Goal: Information Seeking & Learning: Learn about a topic

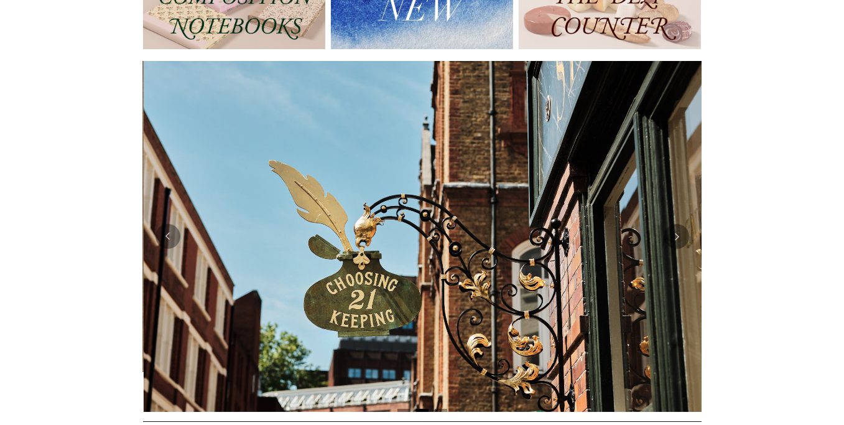
scroll to position [0, 558]
click at [179, 238] on button "Previous" at bounding box center [168, 236] width 25 height 25
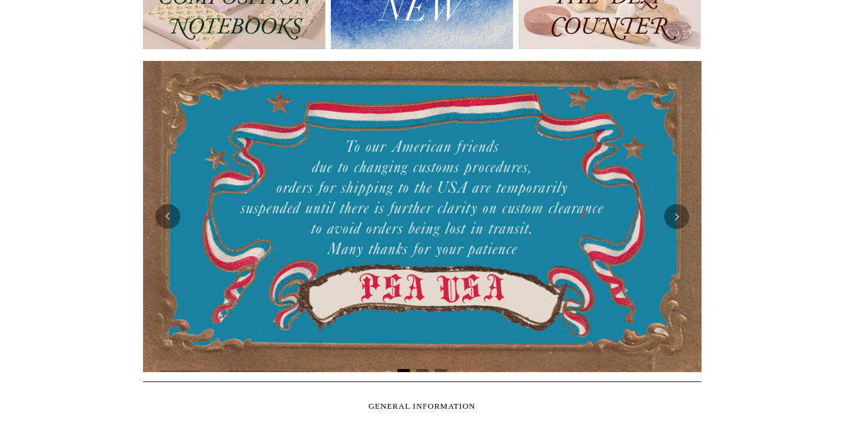
scroll to position [0, 0]
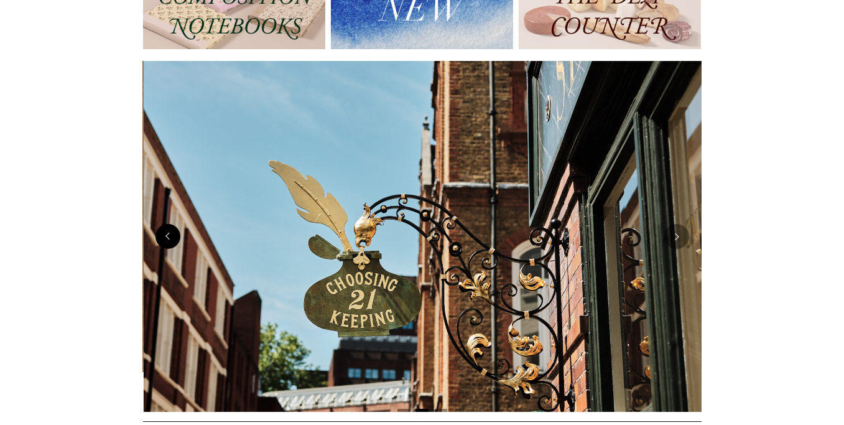
click at [168, 238] on button "Previous" at bounding box center [168, 236] width 25 height 25
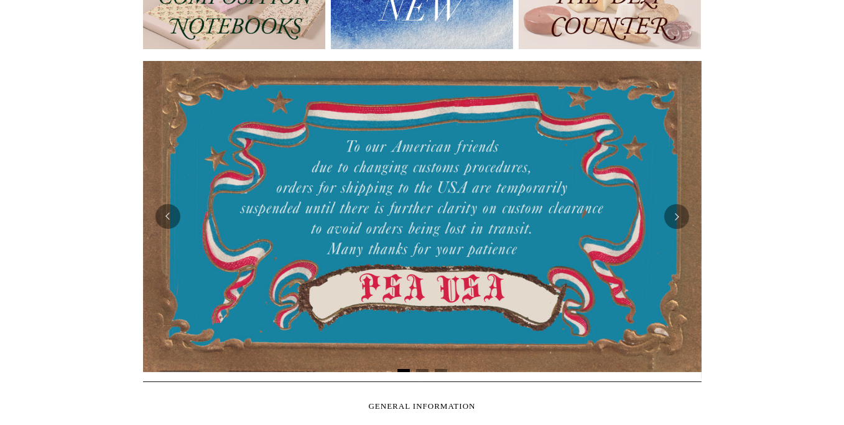
click at [365, 114] on div at bounding box center [422, 216] width 559 height 311
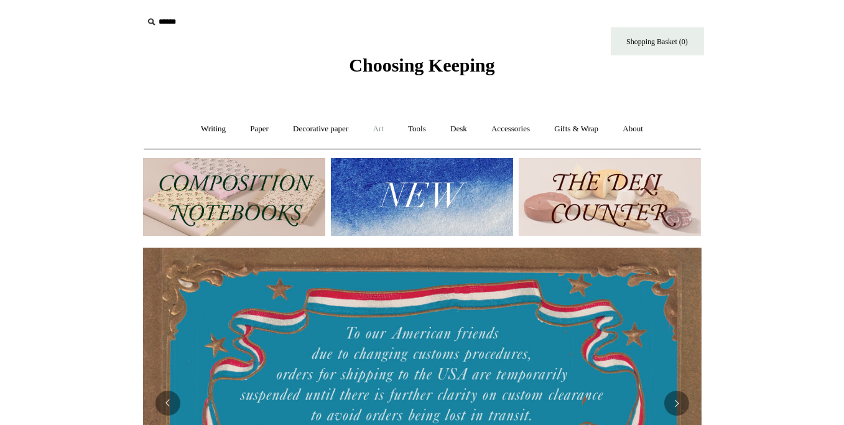
click at [378, 128] on link "Art +" at bounding box center [378, 129] width 33 height 33
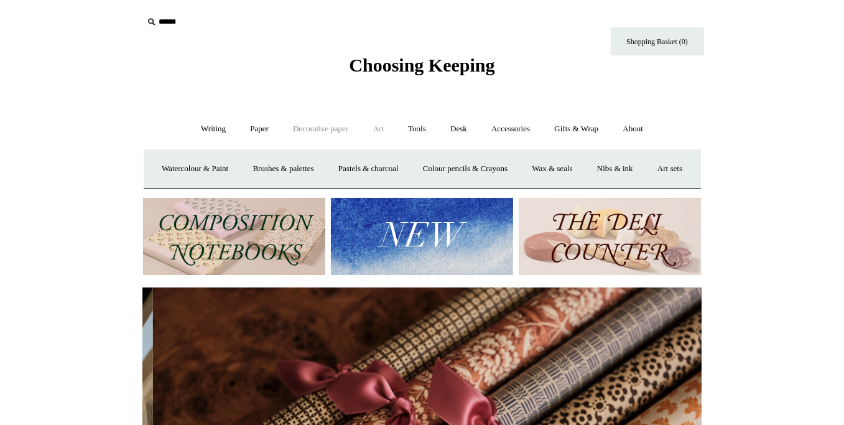
scroll to position [0, 1117]
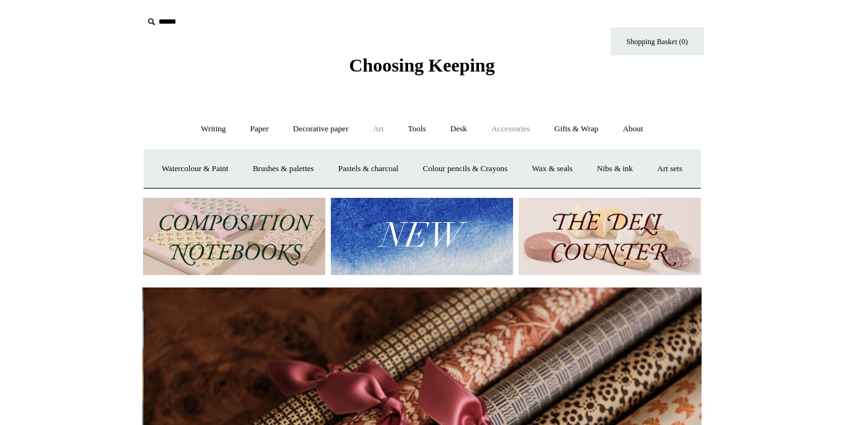
click at [493, 132] on link "Accessories +" at bounding box center [510, 129] width 61 height 33
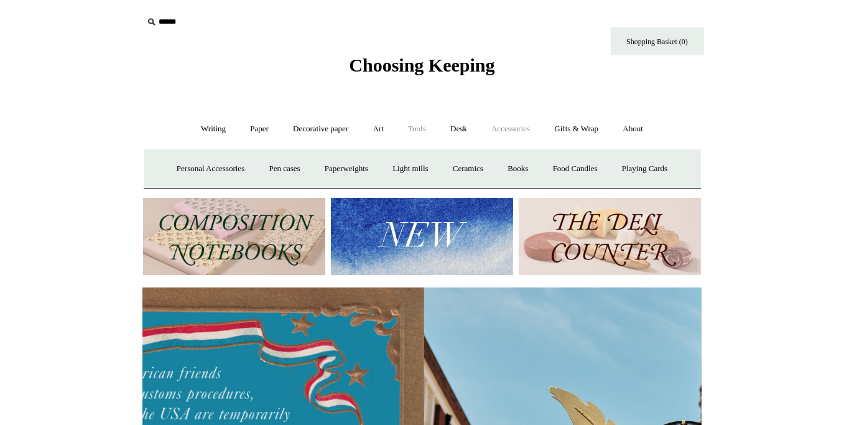
click at [423, 129] on link "Tools +" at bounding box center [417, 129] width 40 height 33
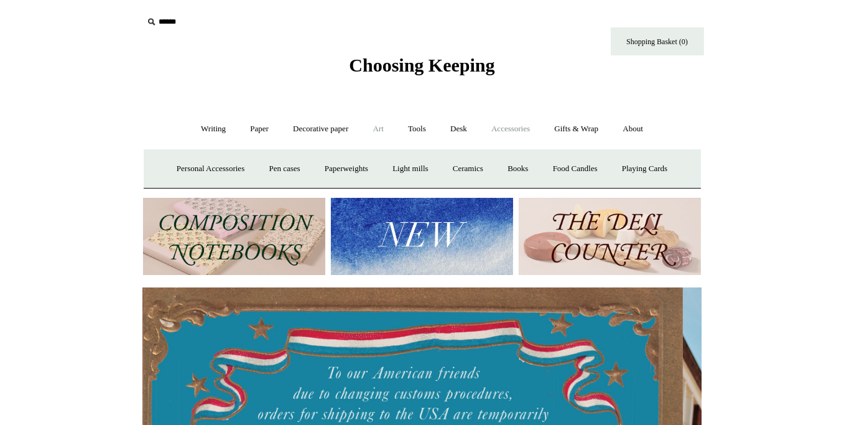
scroll to position [0, 0]
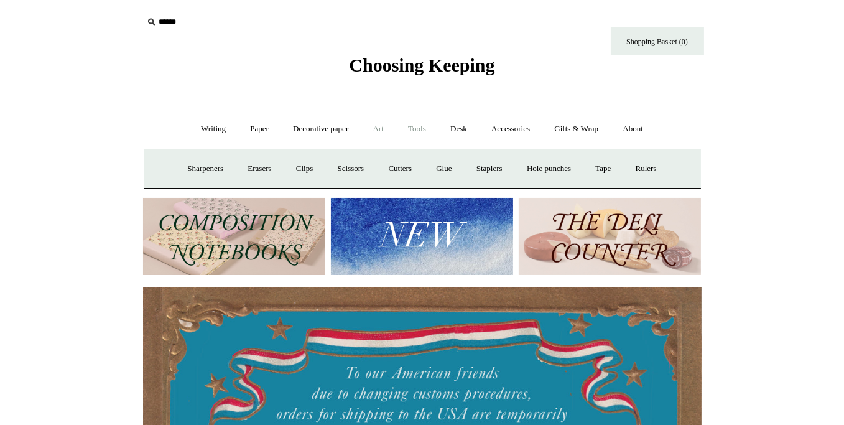
click at [377, 127] on link "Art +" at bounding box center [378, 129] width 33 height 33
click at [294, 132] on link "Decorative paper +" at bounding box center [321, 129] width 78 height 33
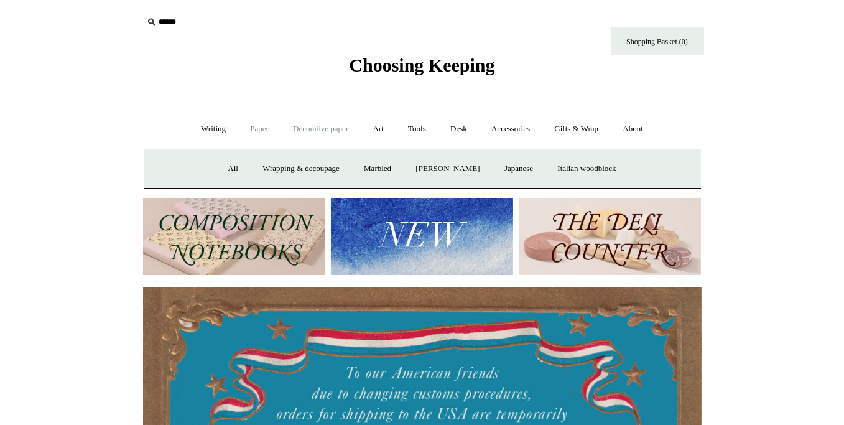
click at [251, 129] on link "Paper +" at bounding box center [259, 129] width 41 height 33
click at [203, 123] on link "Writing +" at bounding box center [213, 129] width 47 height 33
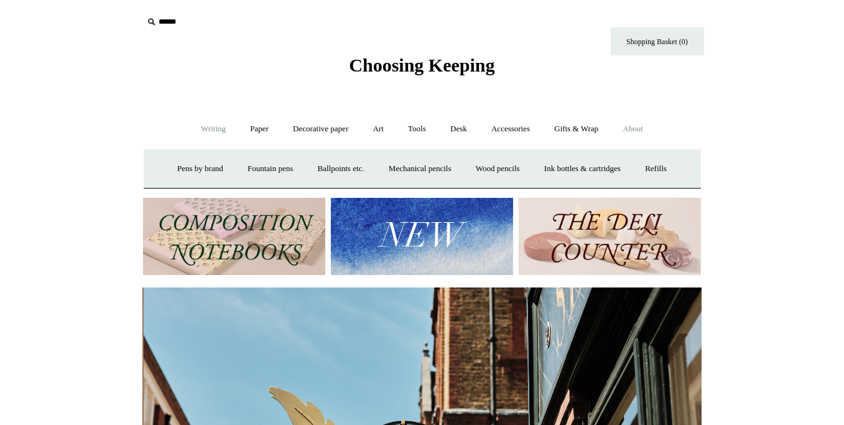
scroll to position [0, 558]
click at [654, 128] on link "About +" at bounding box center [632, 129] width 43 height 33
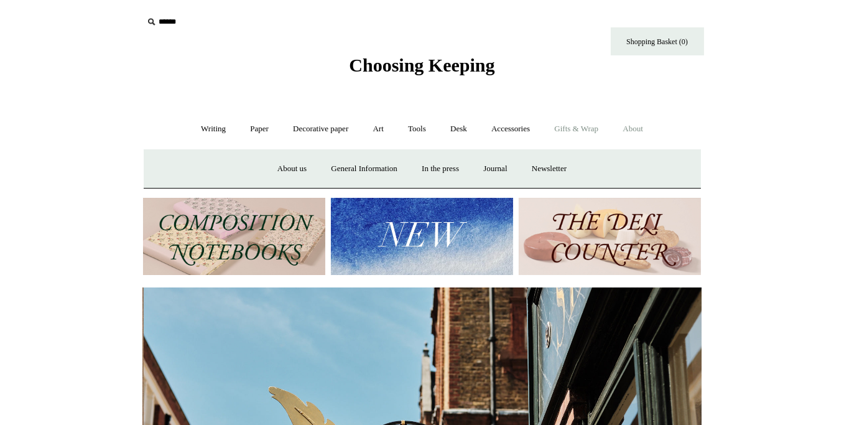
click at [591, 126] on link "Gifts & Wrap +" at bounding box center [576, 129] width 67 height 33
click at [511, 127] on link "Accessories +" at bounding box center [510, 129] width 61 height 33
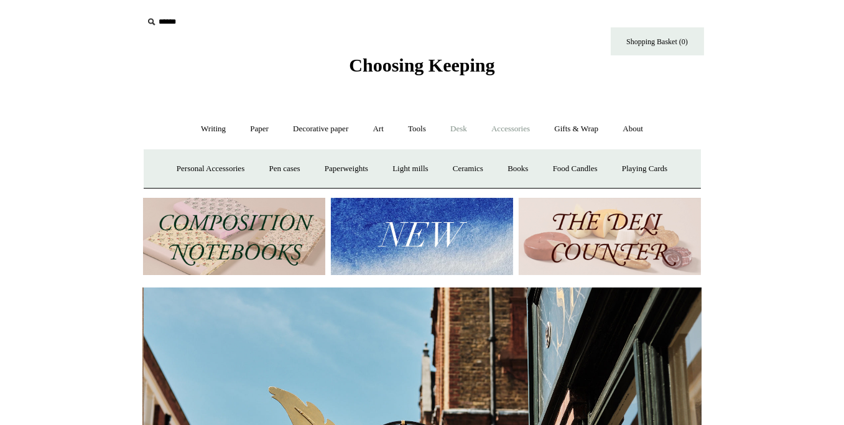
click at [462, 128] on link "Desk +" at bounding box center [458, 129] width 39 height 33
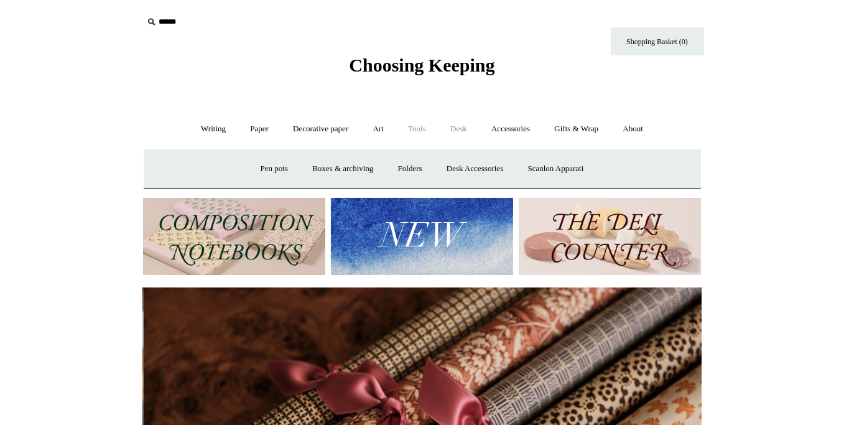
scroll to position [0, 1117]
click at [422, 127] on link "Tools +" at bounding box center [417, 129] width 40 height 33
click at [371, 132] on link "Art +" at bounding box center [378, 129] width 33 height 33
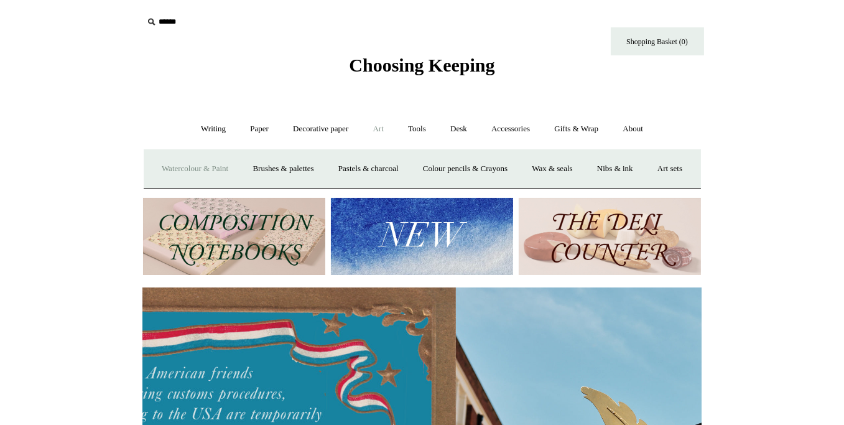
scroll to position [0, 0]
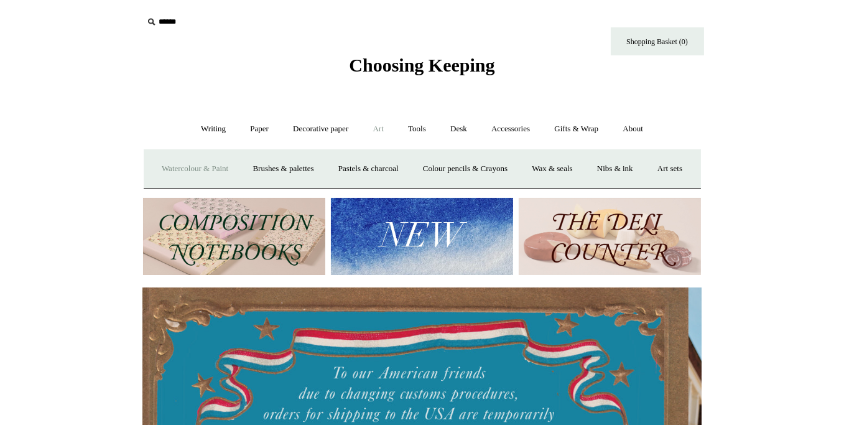
click at [200, 169] on link "Watercolour & Paint" at bounding box center [195, 168] width 89 height 33
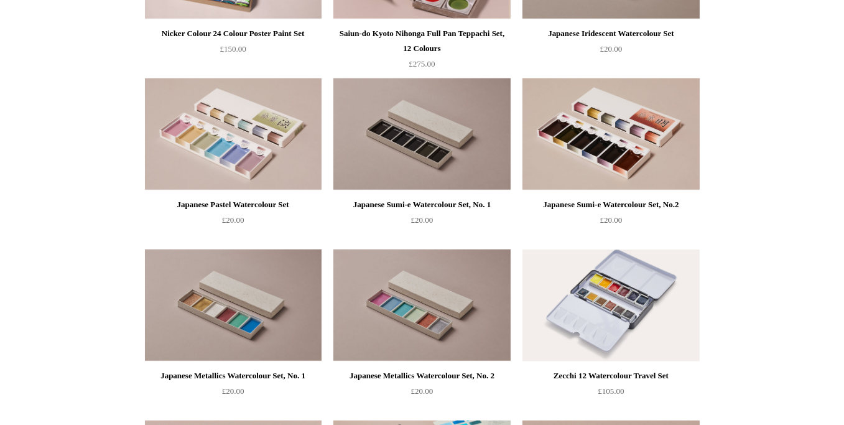
scroll to position [1679, 0]
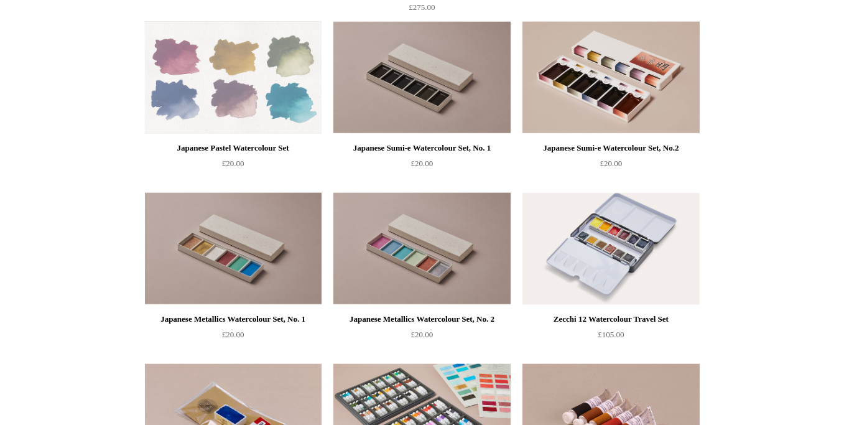
click at [184, 104] on img at bounding box center [233, 78] width 177 height 112
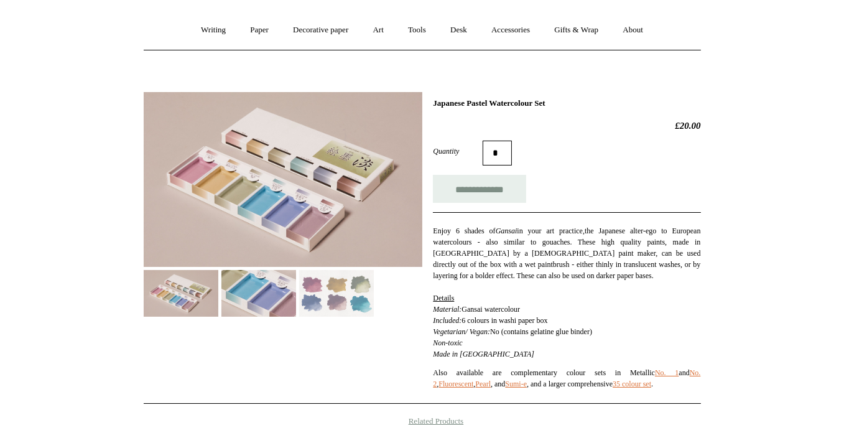
scroll to position [124, 0]
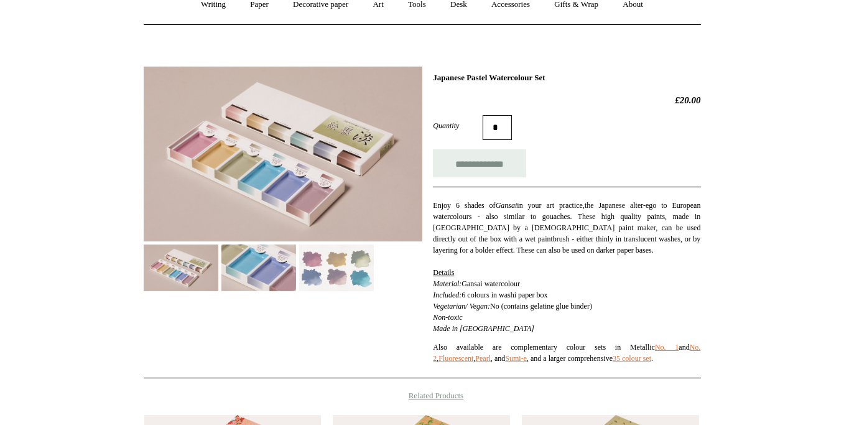
click at [333, 262] on img at bounding box center [336, 267] width 75 height 47
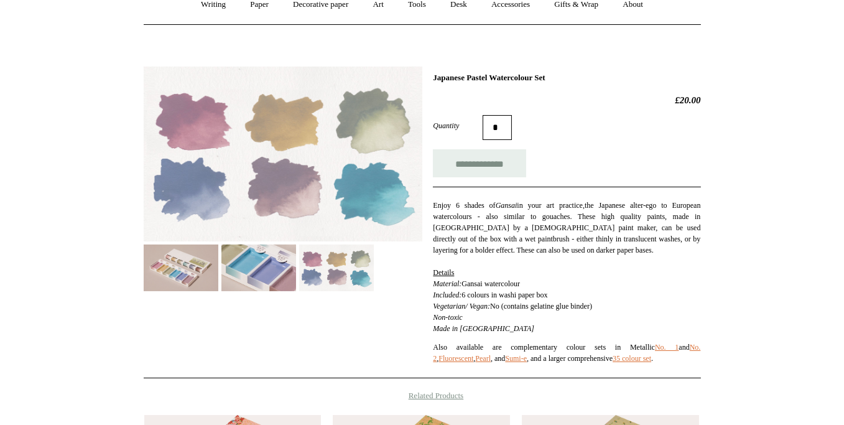
click at [257, 265] on img at bounding box center [258, 267] width 75 height 47
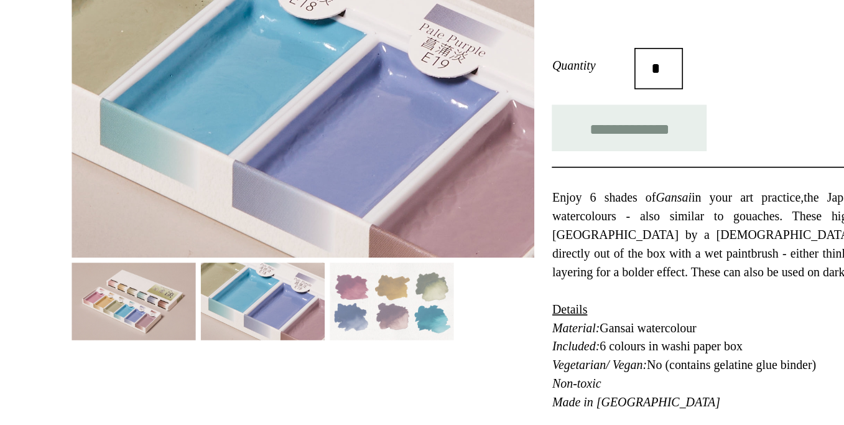
scroll to position [159, 0]
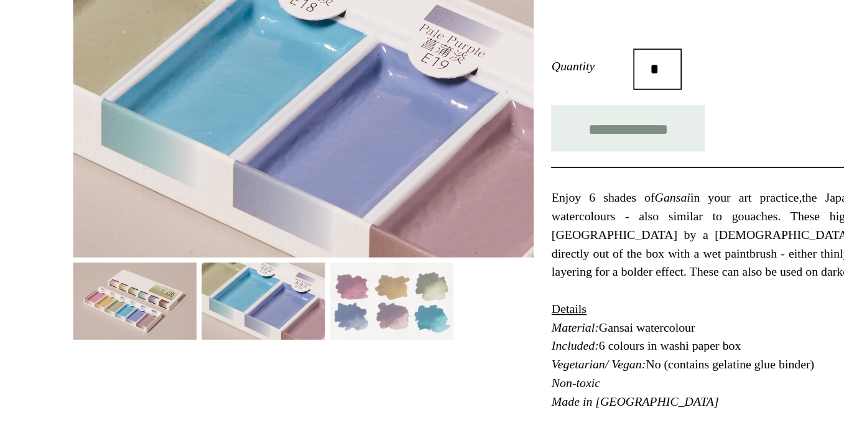
click at [174, 231] on img at bounding box center [181, 233] width 75 height 47
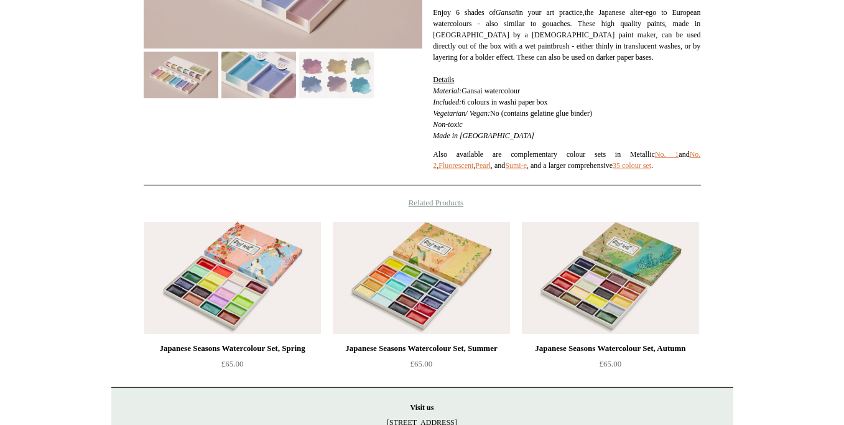
scroll to position [470, 0]
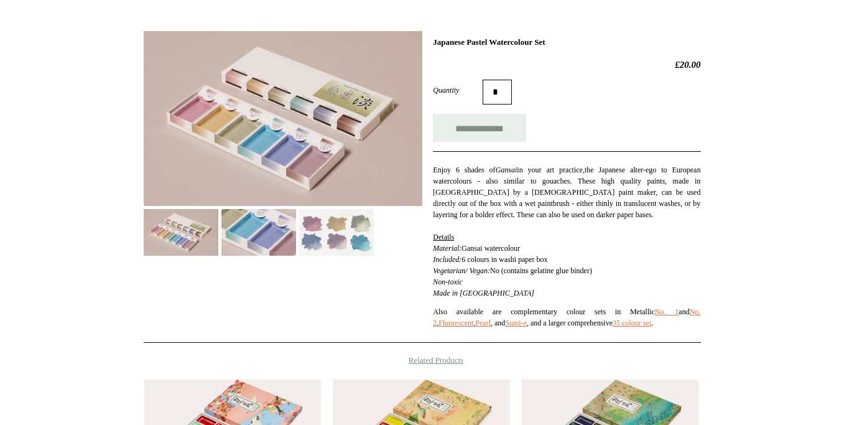
scroll to position [525, 0]
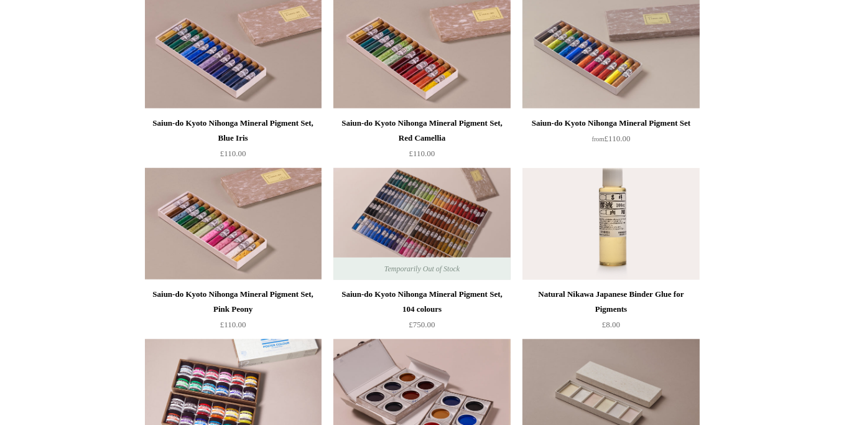
scroll to position [1192, 0]
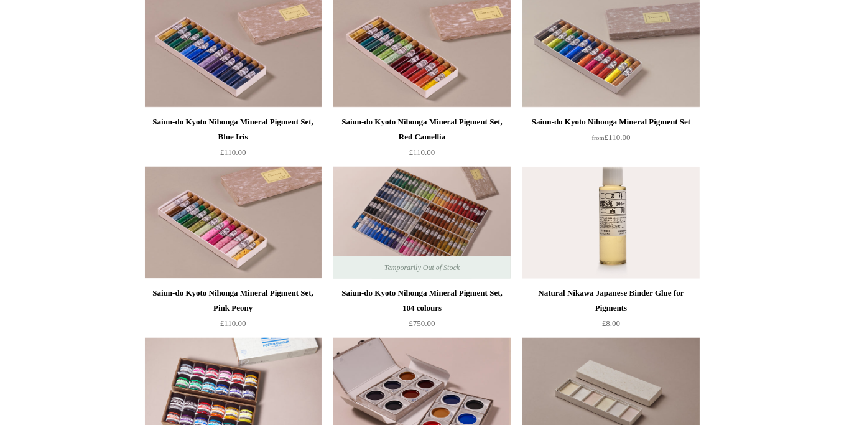
click at [396, 121] on div "Saiun-do Kyoto Nihonga Mineral Pigment Set, Red Camellia" at bounding box center [422, 129] width 170 height 30
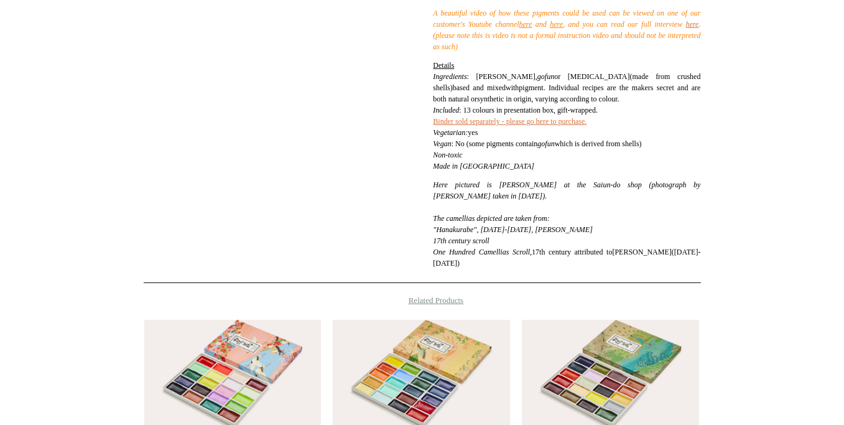
scroll to position [748, 0]
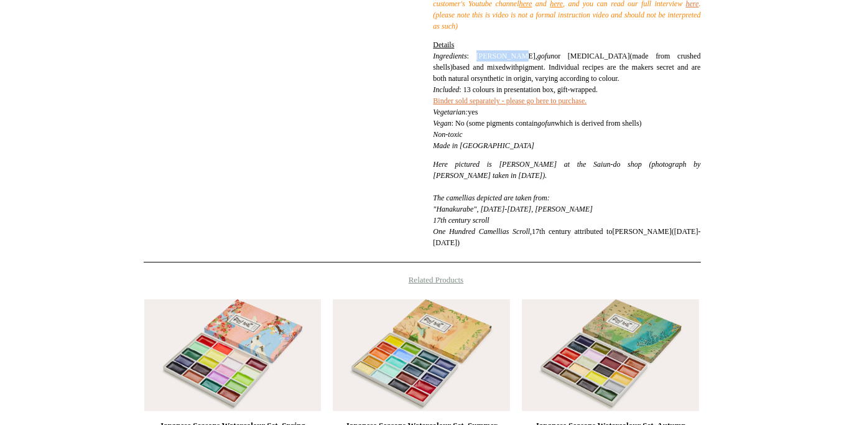
drag, startPoint x: 486, startPoint y: 216, endPoint x: 530, endPoint y: 215, distance: 43.6
click at [530, 60] on span ": [PERSON_NAME]," at bounding box center [502, 56] width 70 height 9
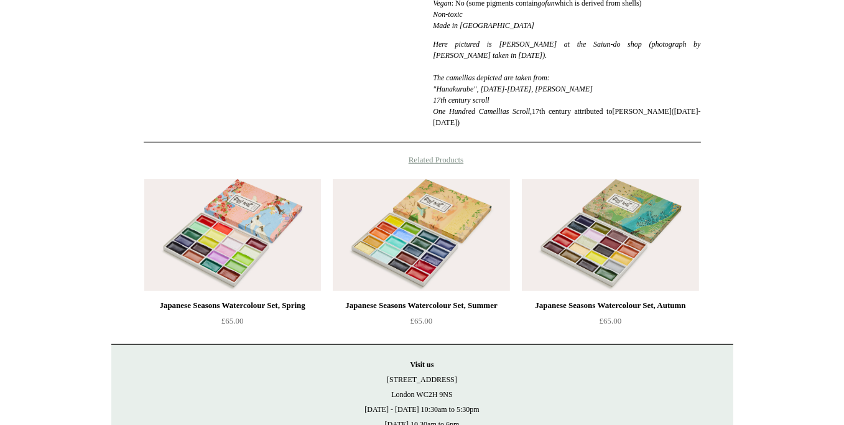
scroll to position [868, 0]
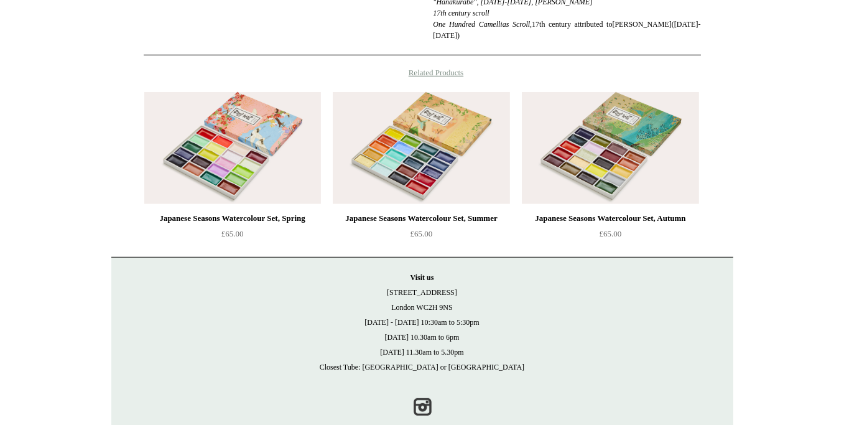
scroll to position [949, 0]
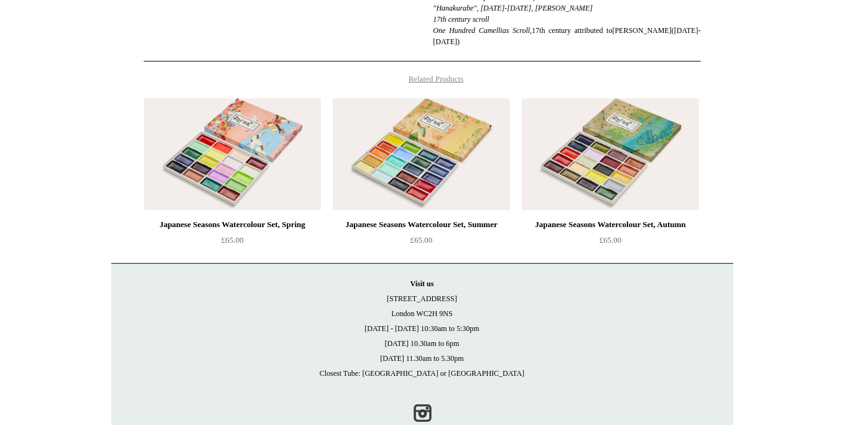
drag, startPoint x: 435, startPoint y: 168, endPoint x: 580, endPoint y: 179, distance: 144.7
click at [580, 47] on p "Here pictured is [PERSON_NAME] at the Saiun-do shop (photograph by [PERSON_NAME…" at bounding box center [566, 3] width 267 height 90
copy icon "Here pictured is [PERSON_NAME] at the Saiun-do shop (photograph by [PERSON_NAME…"
